Goal: Information Seeking & Learning: Learn about a topic

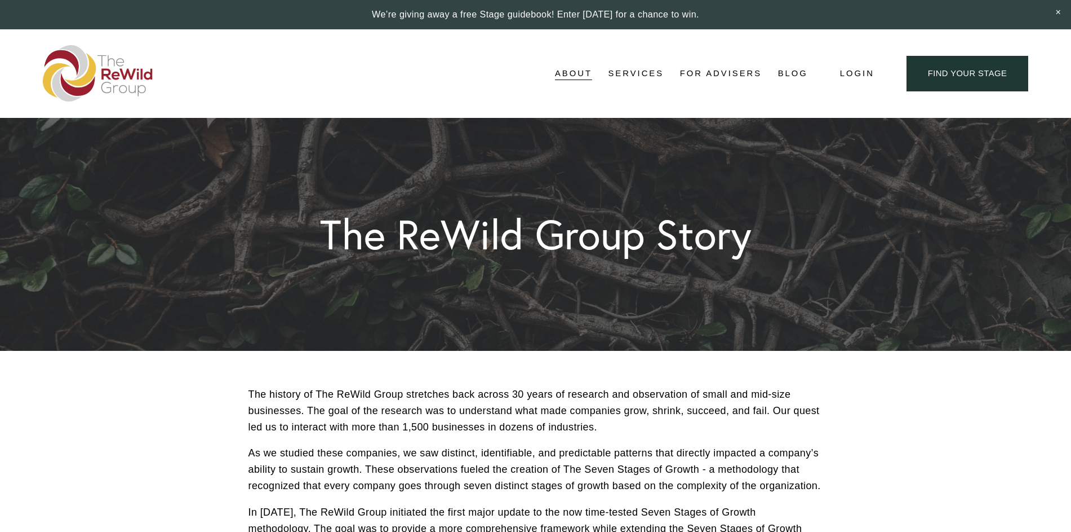
click at [0, 0] on span "Adviser-Led" at bounding box center [0, 0] width 0 height 0
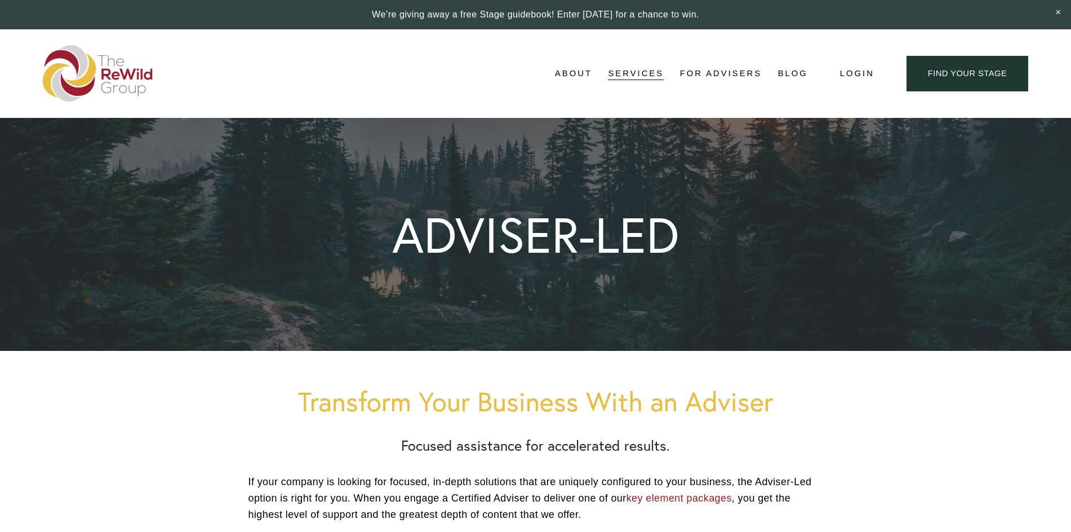
click at [0, 0] on span "For Businesses" at bounding box center [0, 0] width 0 height 0
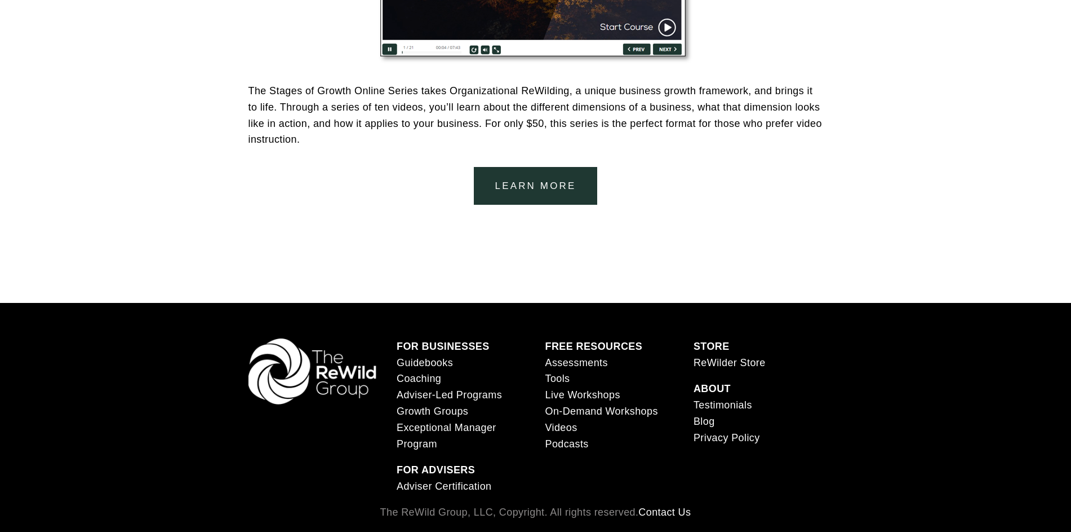
scroll to position [2162, 0]
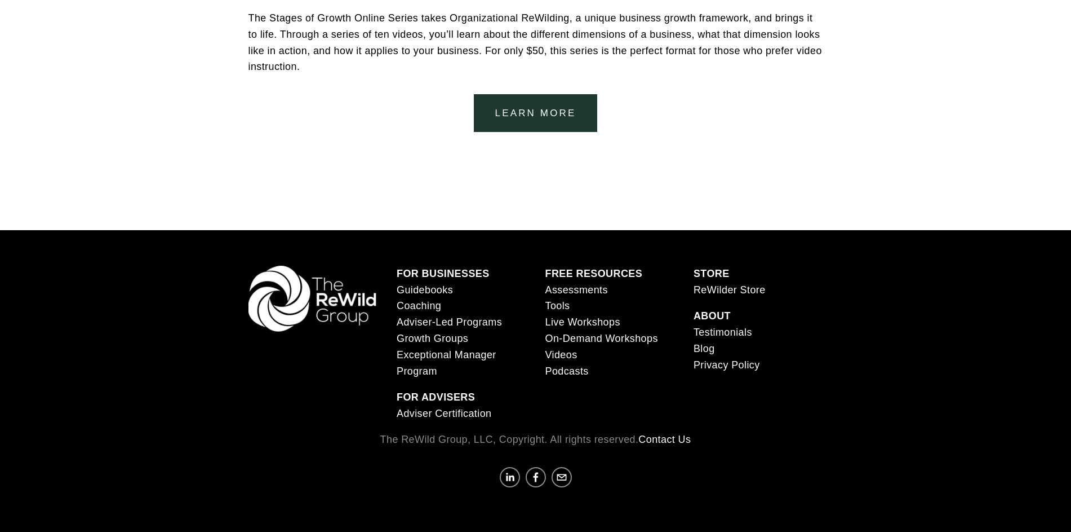
click at [491, 320] on link "Adviser-Led Programs" at bounding box center [449, 322] width 105 height 16
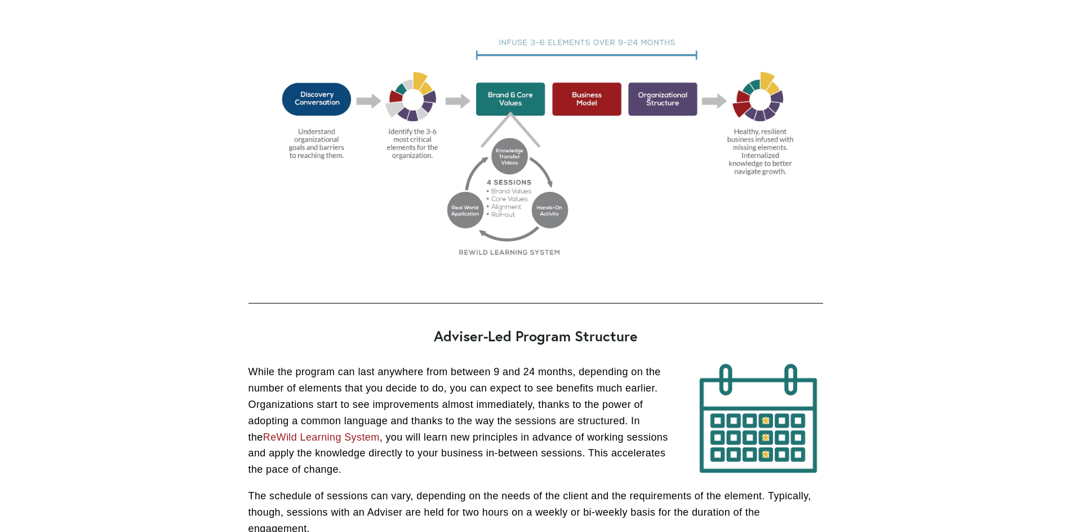
scroll to position [564, 0]
